Goal: Task Accomplishment & Management: Manage account settings

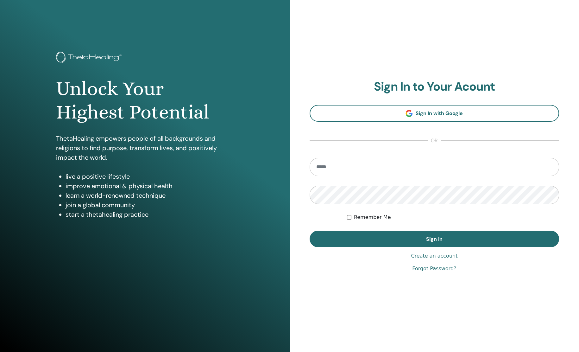
click at [355, 142] on section "Sign In to Your Acount Sign In with Google or Remember Me Sign In" at bounding box center [435, 163] width 250 height 168
click at [342, 169] on input "email" at bounding box center [435, 167] width 250 height 18
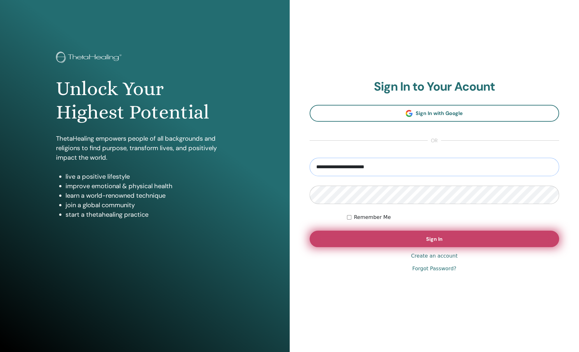
type input "**********"
click at [340, 238] on button "Sign In" at bounding box center [435, 239] width 250 height 16
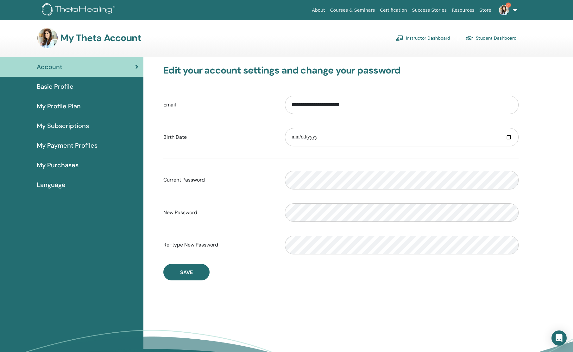
click at [75, 89] on div "Basic Profile" at bounding box center [71, 87] width 133 height 10
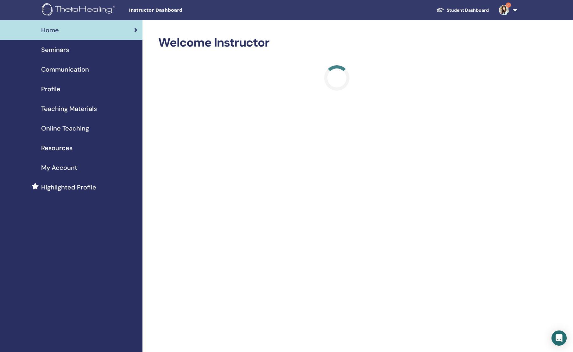
click at [65, 52] on span "Seminars" at bounding box center [55, 50] width 28 height 10
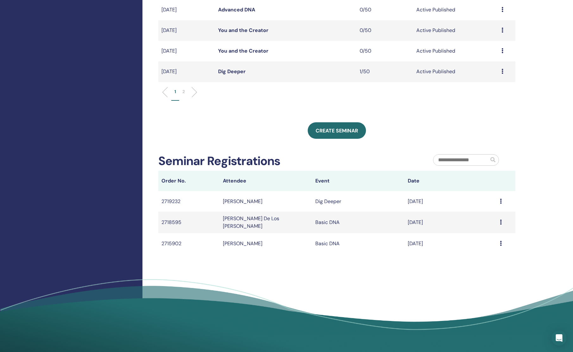
scroll to position [122, 0]
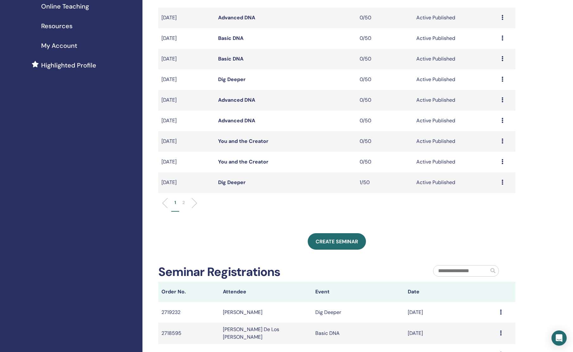
click at [184, 204] on p "2" at bounding box center [183, 202] width 3 height 7
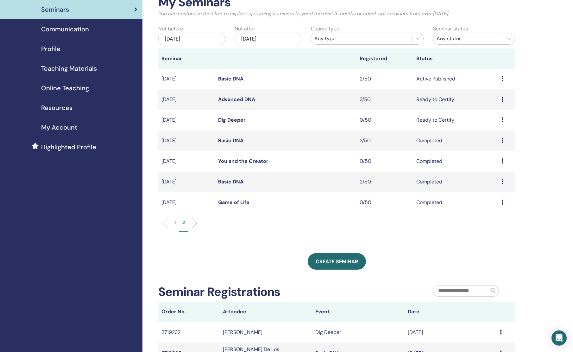
scroll to position [22, 0]
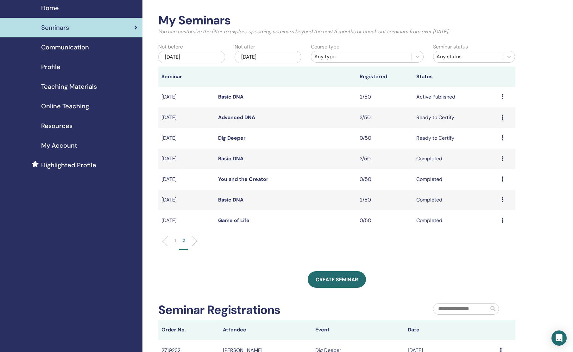
click at [231, 97] on link "Basic DNA" at bounding box center [230, 96] width 25 height 7
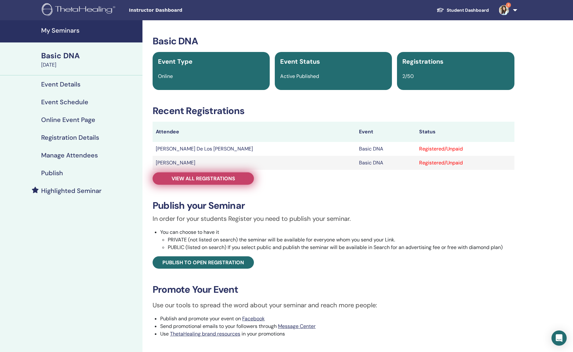
click at [217, 179] on span "View all registrations" at bounding box center [204, 178] width 64 height 7
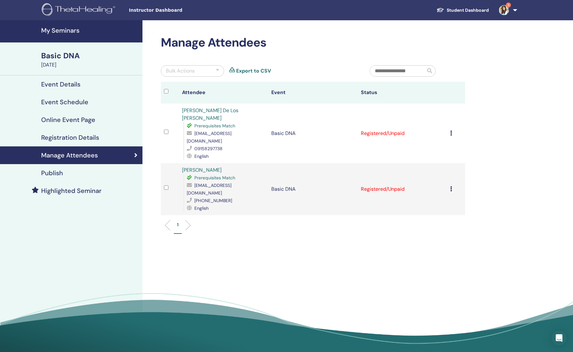
click at [67, 30] on h4 "My Seminars" at bounding box center [90, 31] width 98 height 8
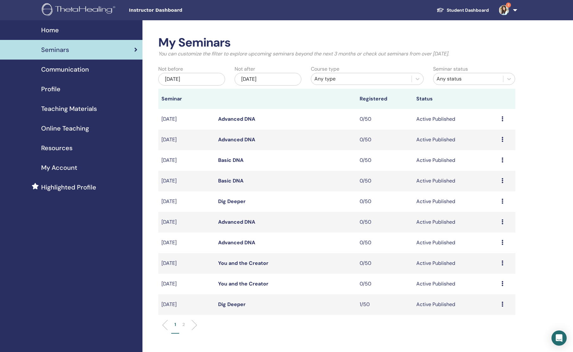
click at [232, 302] on link "Dig Deeper" at bounding box center [232, 304] width 28 height 7
